Goal: Task Accomplishment & Management: Manage account settings

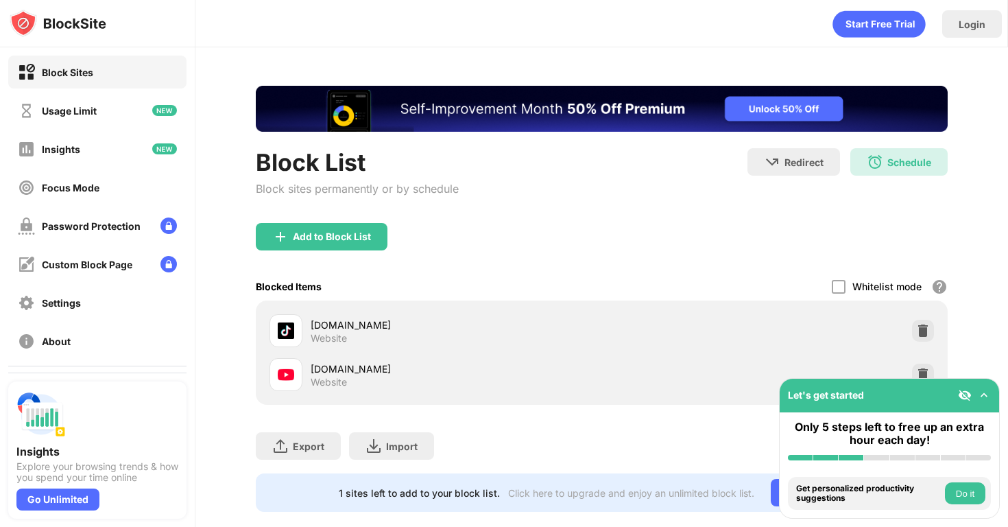
scroll to position [23, 0]
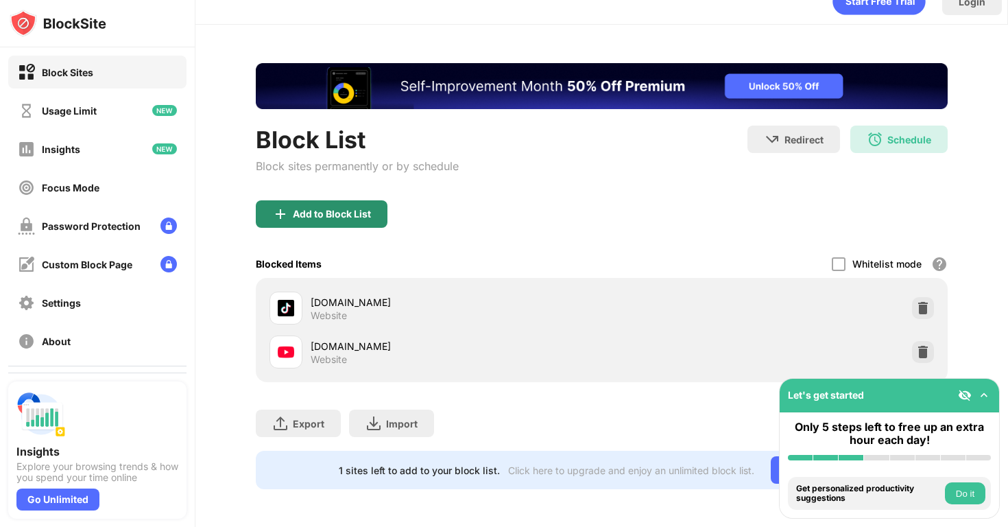
click at [354, 217] on div "Add to Block List" at bounding box center [332, 214] width 78 height 11
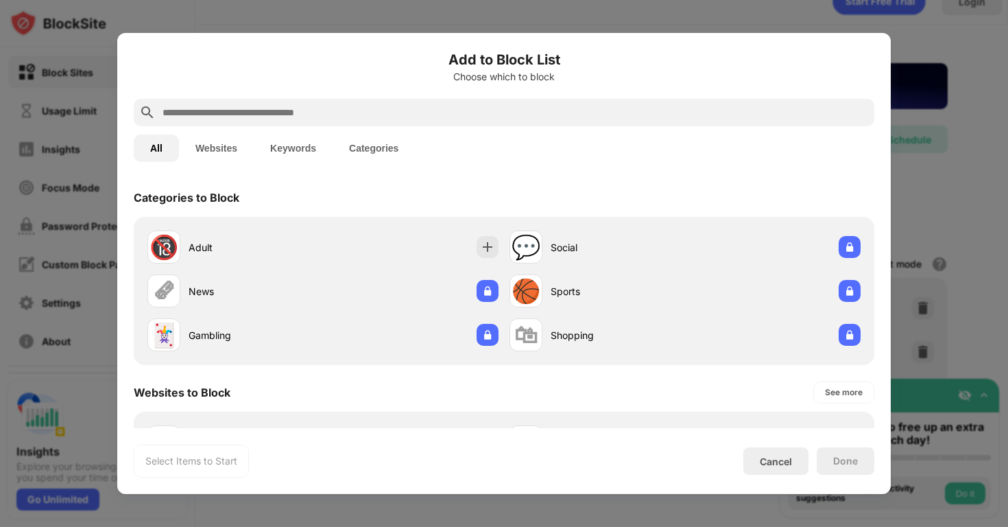
click at [441, 108] on input "text" at bounding box center [515, 112] width 708 height 16
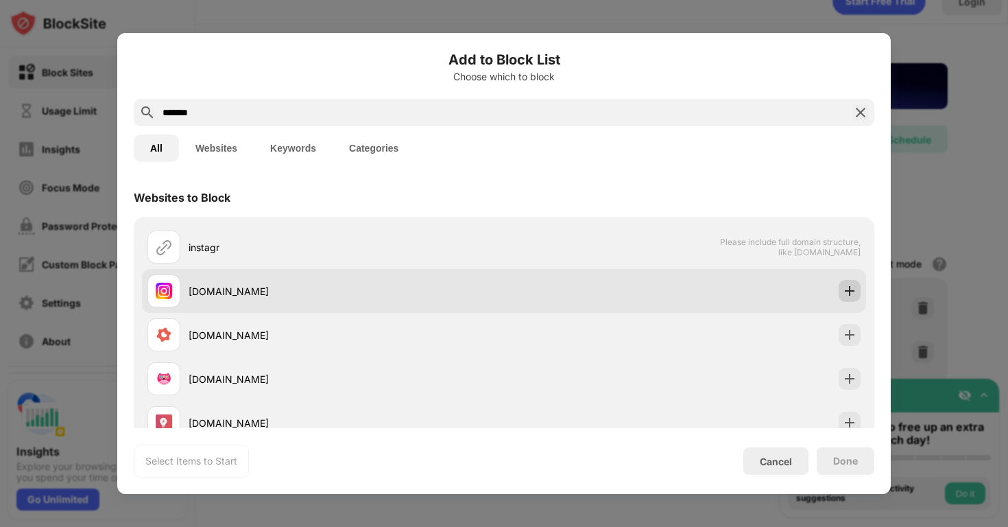
type input "*******"
click at [846, 292] on img at bounding box center [850, 291] width 14 height 14
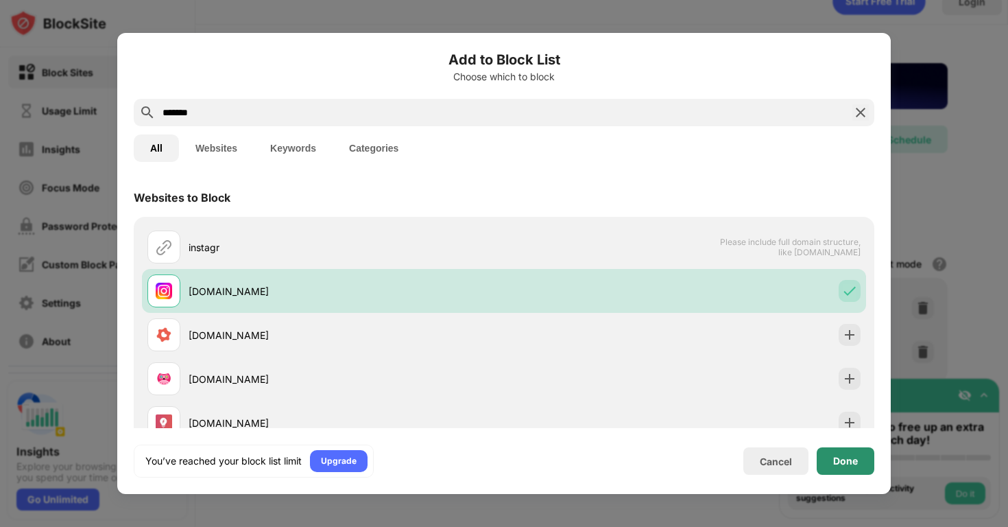
click at [843, 464] on div "Done" at bounding box center [845, 460] width 25 height 11
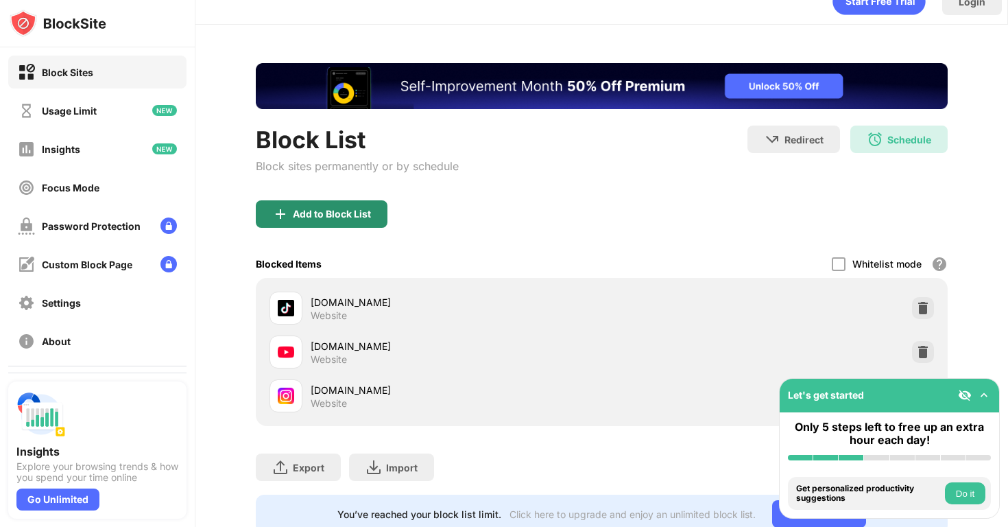
click at [339, 222] on div "Add to Block List" at bounding box center [322, 213] width 132 height 27
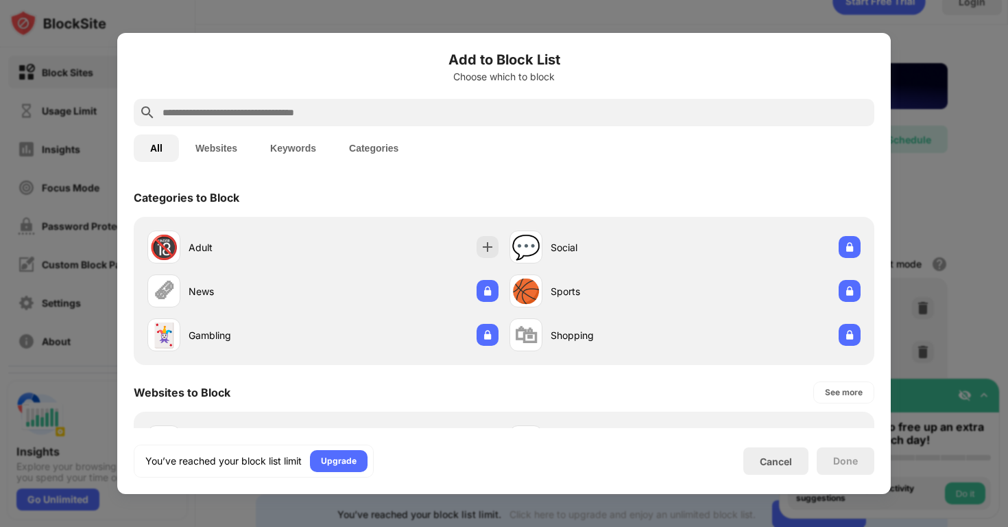
click at [376, 117] on input "text" at bounding box center [515, 112] width 708 height 16
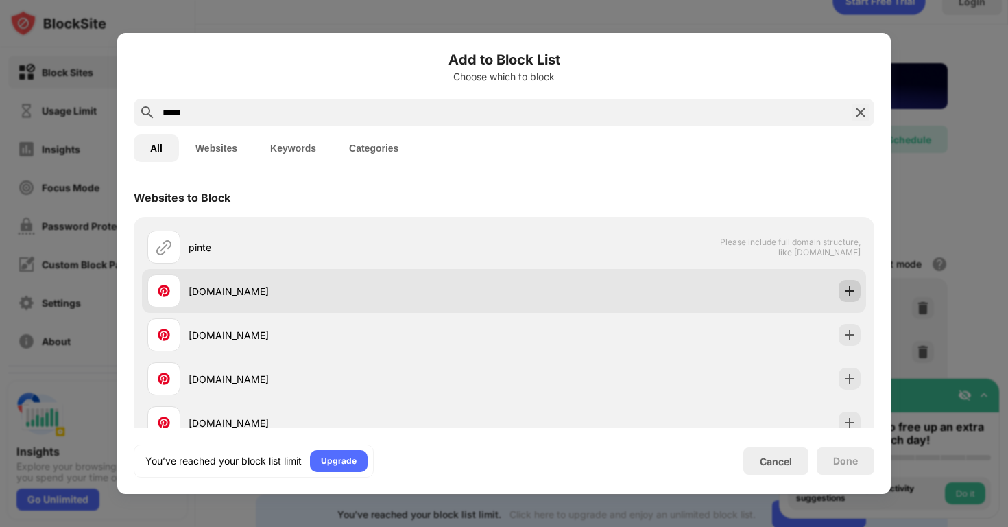
type input "*****"
click at [851, 293] on img at bounding box center [850, 291] width 14 height 14
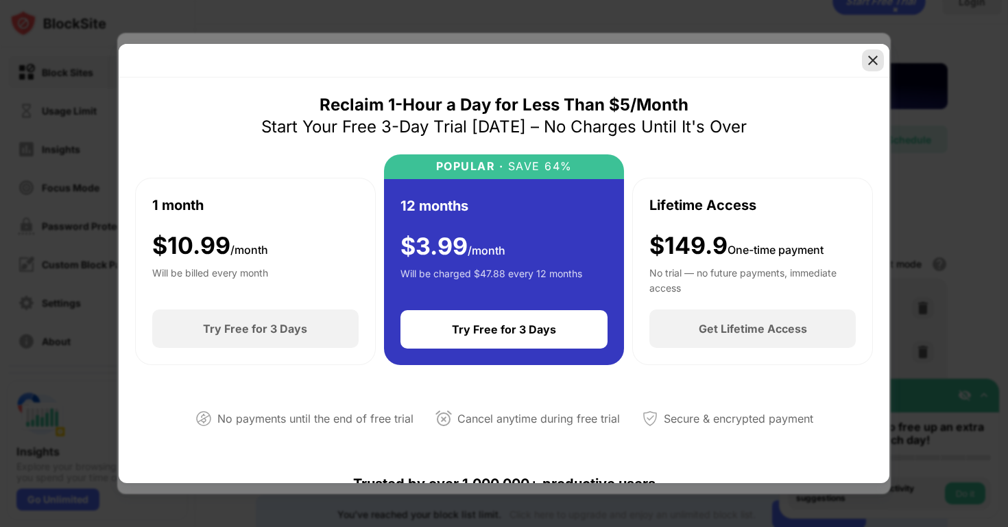
click at [868, 66] on img at bounding box center [873, 61] width 14 height 14
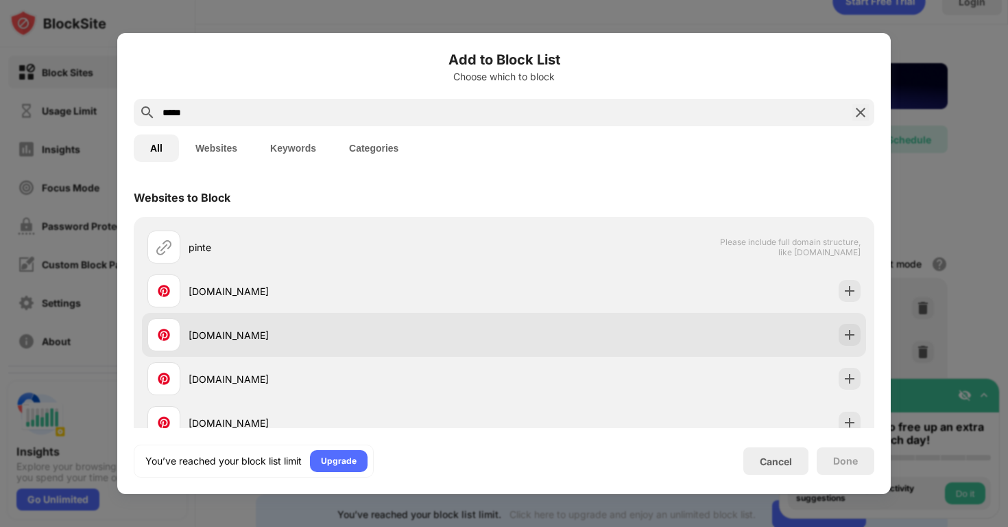
scroll to position [184, 0]
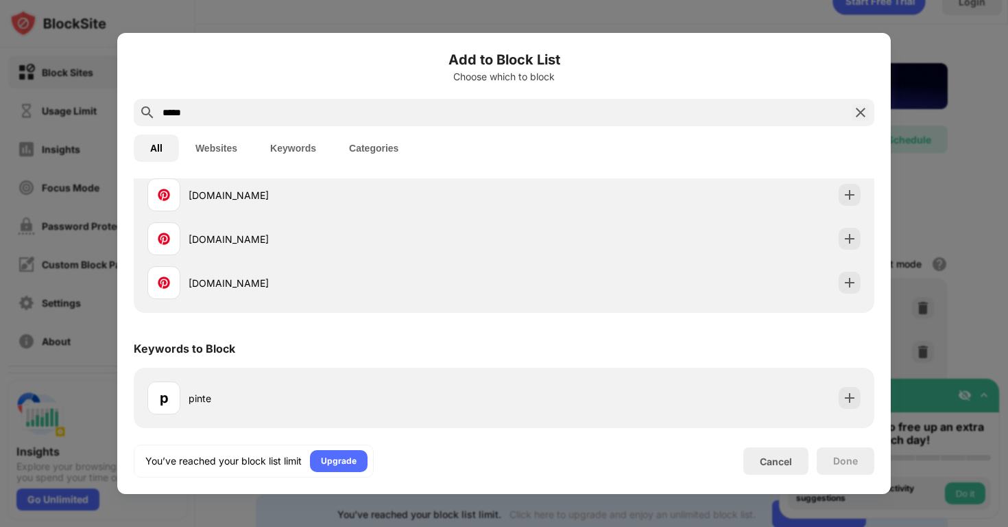
click at [859, 108] on img at bounding box center [861, 112] width 16 height 16
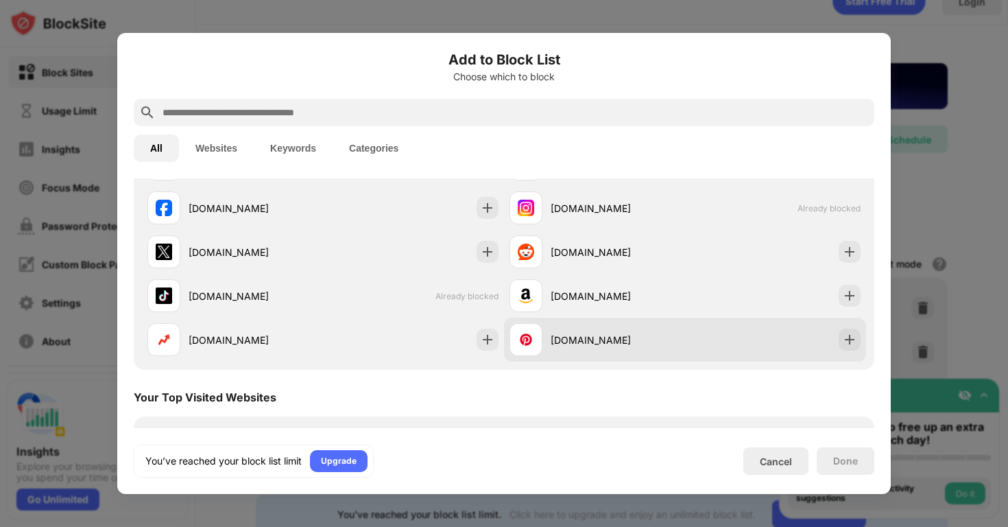
scroll to position [303, 0]
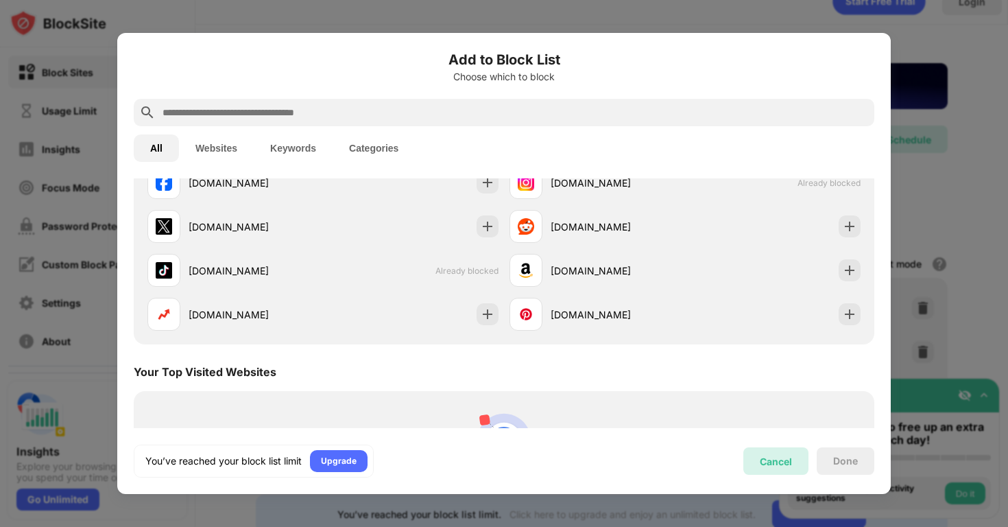
click at [794, 471] on div "Cancel" at bounding box center [776, 460] width 65 height 27
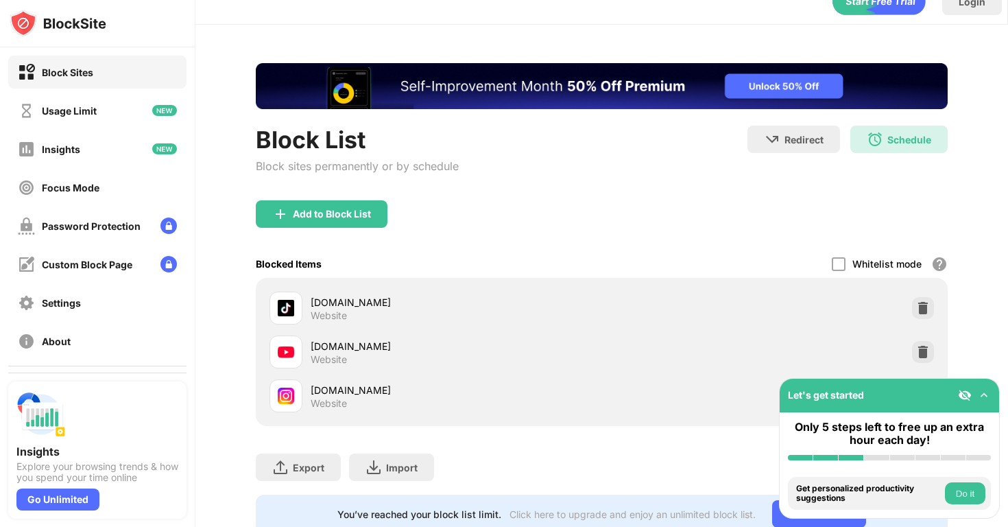
scroll to position [67, 0]
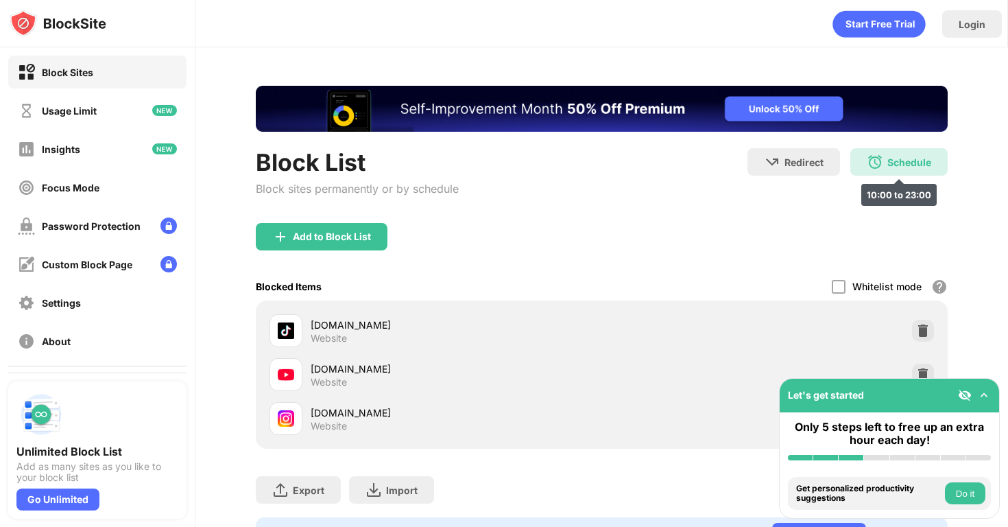
click at [875, 160] on img at bounding box center [875, 162] width 16 height 16
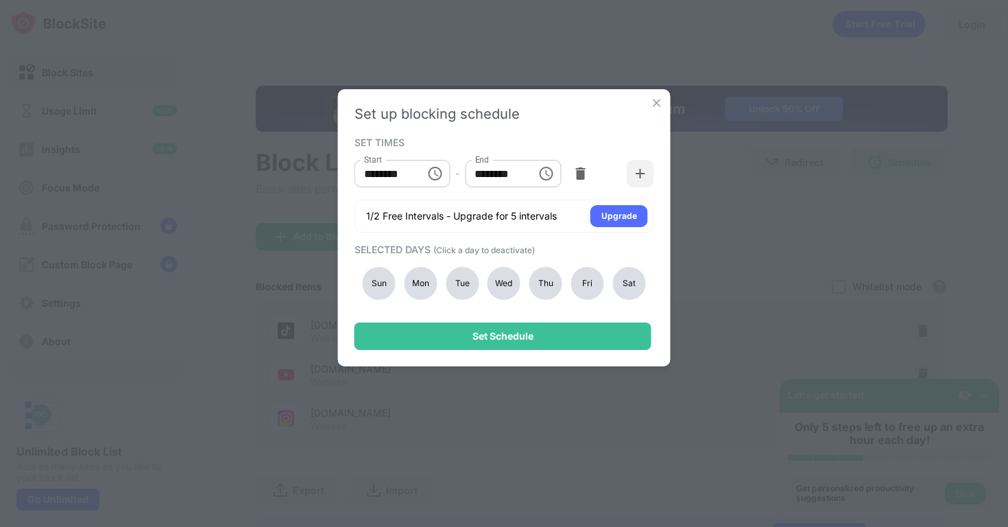
click at [654, 107] on img at bounding box center [657, 103] width 14 height 14
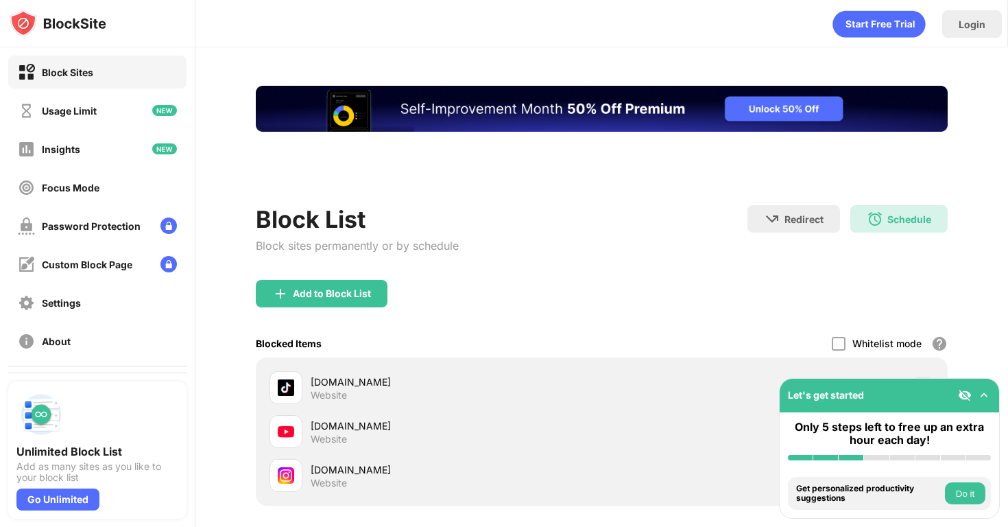
scroll to position [67, 0]
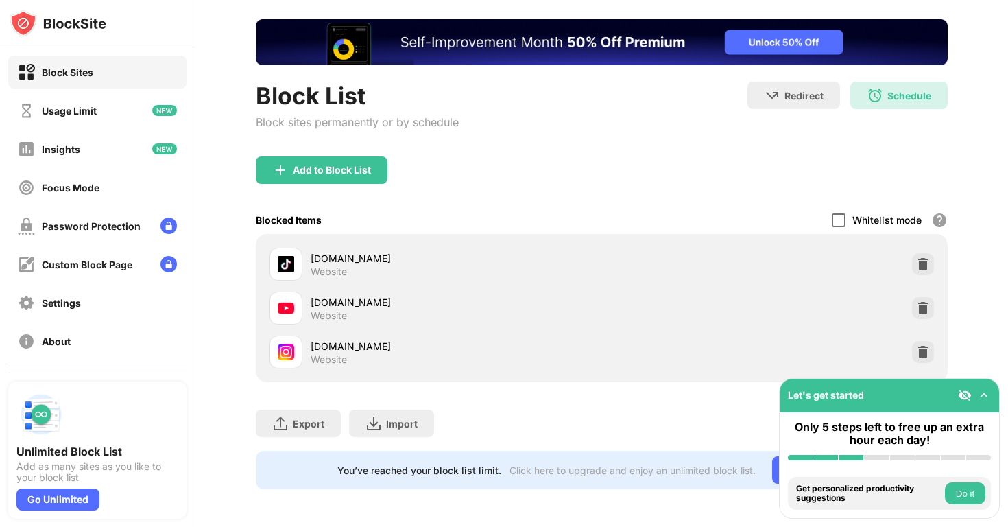
click at [846, 213] on div at bounding box center [839, 220] width 14 height 14
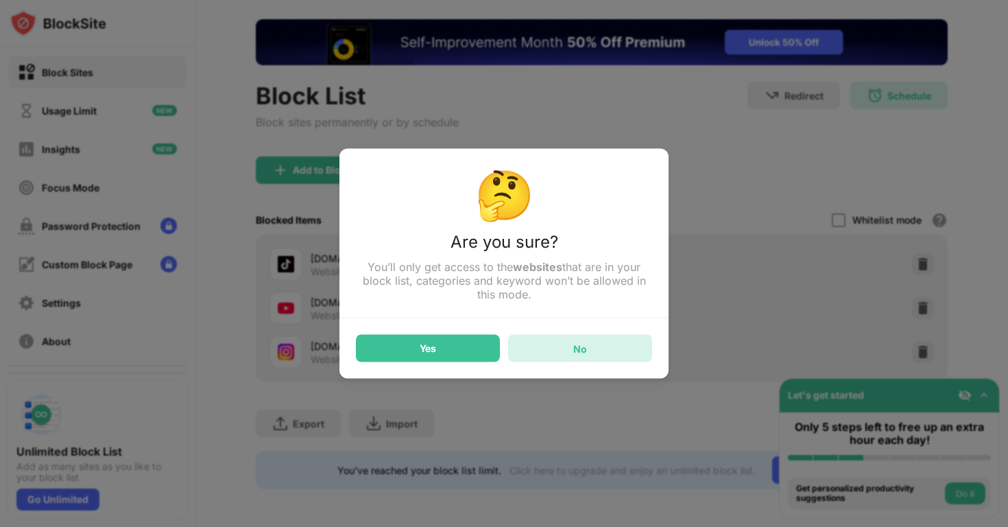
click at [566, 350] on div "No" at bounding box center [580, 348] width 144 height 27
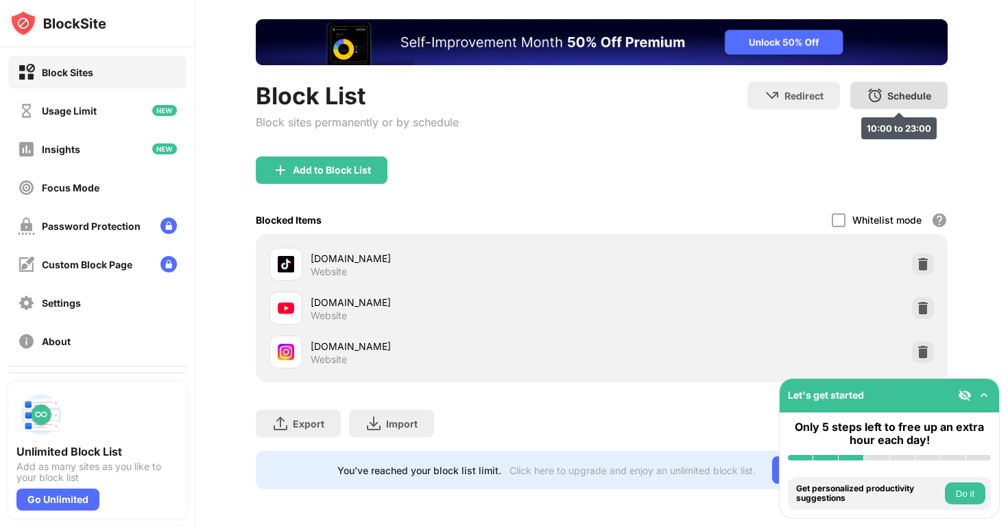
click at [893, 93] on div "Schedule" at bounding box center [910, 96] width 44 height 12
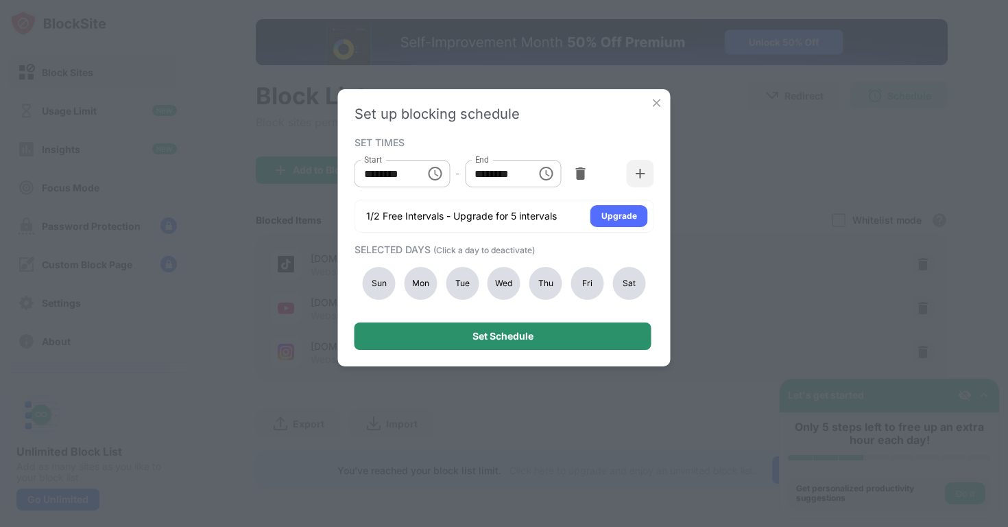
click at [461, 329] on div "Set Schedule" at bounding box center [503, 335] width 297 height 27
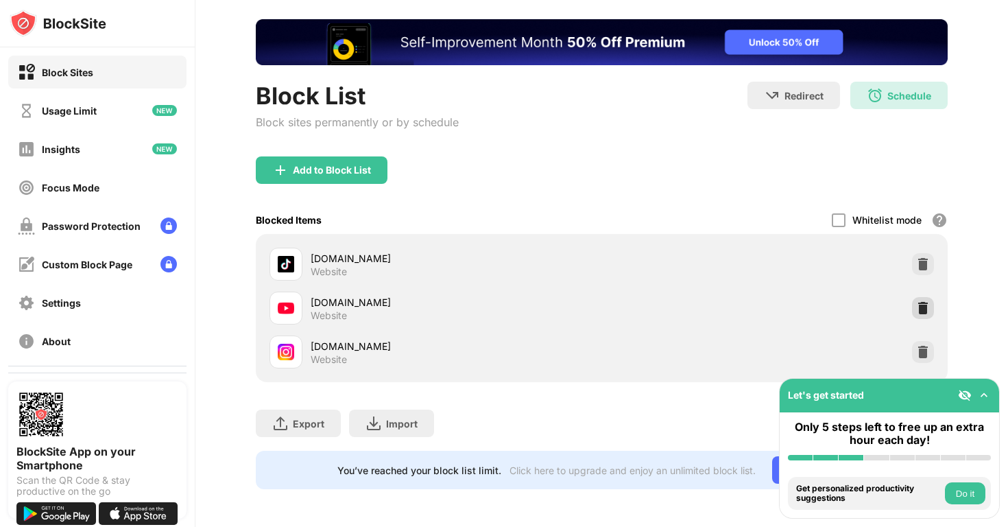
click at [926, 303] on img at bounding box center [923, 308] width 14 height 14
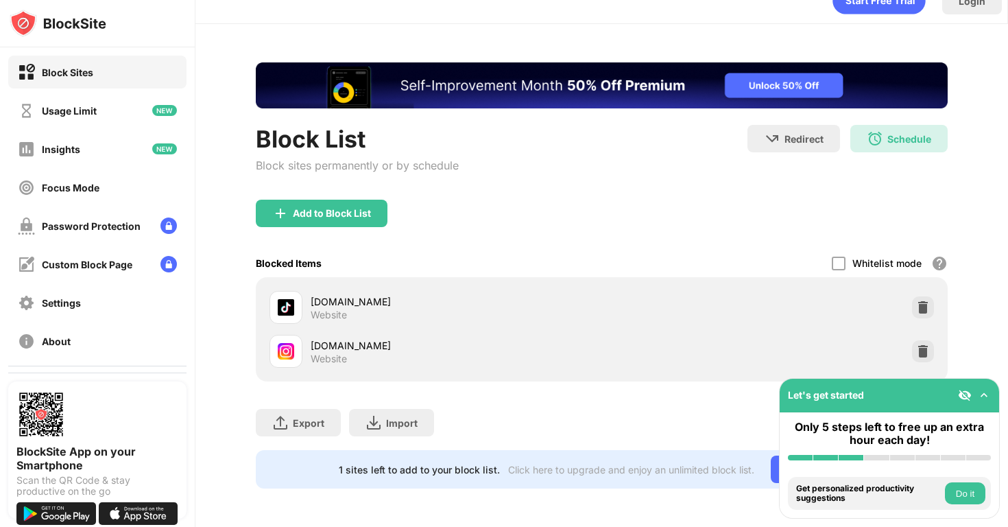
scroll to position [23, 0]
